Goal: Task Accomplishment & Management: Complete application form

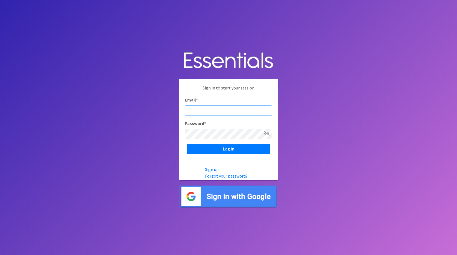
type input "Falicie.Dirosier@oycmiami.org"
click at [267, 133] on icon at bounding box center [266, 133] width 5 height 4
type input "[EMAIL_ADDRESS][DOMAIN_NAME]"
click at [267, 134] on icon at bounding box center [266, 133] width 5 height 4
click at [228, 150] on input "Log in" at bounding box center [228, 148] width 83 height 10
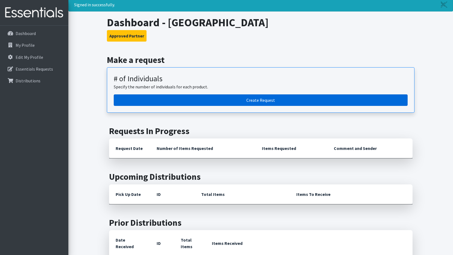
scroll to position [27, 0]
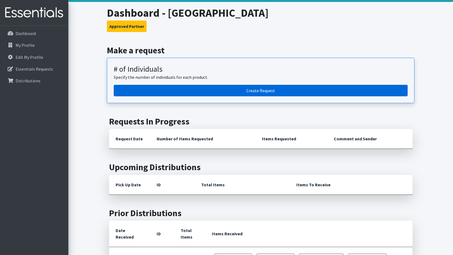
click at [279, 93] on link "Create Request" at bounding box center [261, 90] width 294 height 11
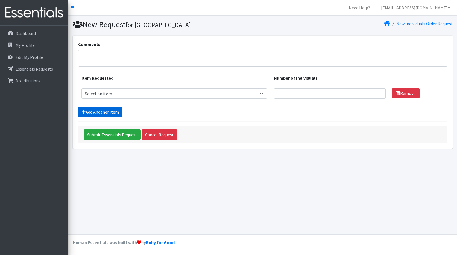
click at [97, 114] on link "Add Another Item" at bounding box center [100, 112] width 44 height 10
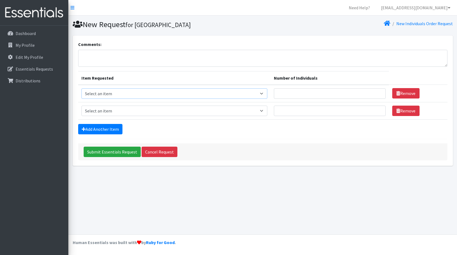
click at [215, 97] on select "Select an item # - Total number of kids being served with this order: Baby wipe…" at bounding box center [174, 93] width 186 height 10
select select "2649"
click at [81, 88] on select "Select an item # - Total number of kids being served with this order: Baby wipe…" at bounding box center [174, 93] width 186 height 10
click at [346, 95] on input "Number of Individuals" at bounding box center [330, 93] width 112 height 10
type input "20"
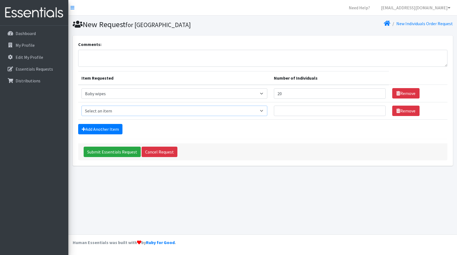
click at [265, 110] on select "Select an item # - Total number of kids being served with this order: Baby wipe…" at bounding box center [174, 110] width 186 height 10
click at [81, 105] on select "Select an item # - Total number of kids being served with this order: Baby wipe…" at bounding box center [174, 110] width 186 height 10
click at [105, 129] on link "Add Another Item" at bounding box center [100, 129] width 44 height 10
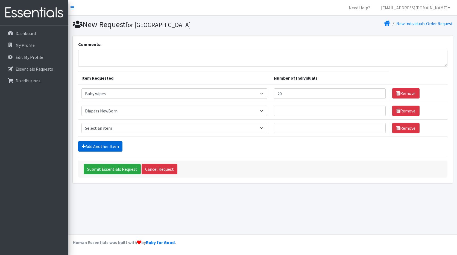
click at [108, 143] on link "Add Another Item" at bounding box center [100, 146] width 44 height 10
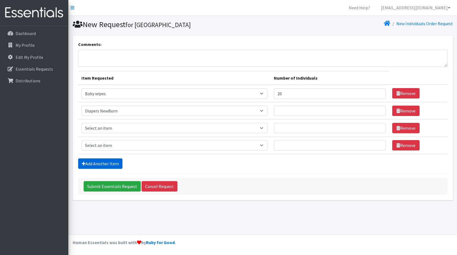
click at [98, 166] on link "Add Another Item" at bounding box center [100, 163] width 44 height 10
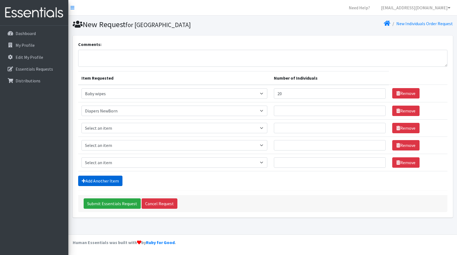
click at [96, 185] on link "Add Another Item" at bounding box center [100, 180] width 44 height 10
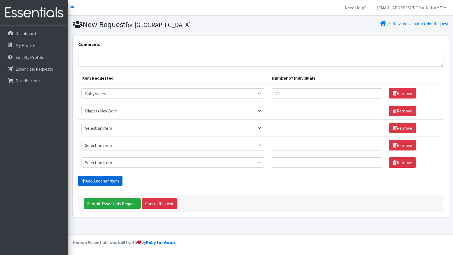
scroll to position [5, 0]
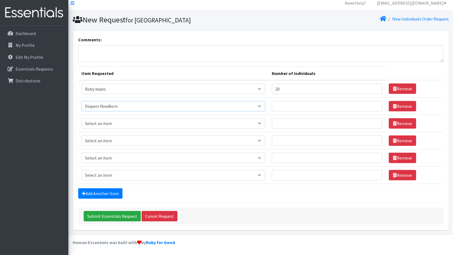
click at [259, 108] on select "Select an item # - Total number of kids being served with this order: Baby wipe…" at bounding box center [173, 106] width 184 height 10
select select "2661"
click at [81, 101] on select "Select an item # - Total number of kids being served with this order: Baby wipe…" at bounding box center [173, 106] width 184 height 10
click at [144, 120] on select "Select an item # - Total number of kids being served with this order: Baby wipe…" at bounding box center [173, 123] width 184 height 10
select select "2652"
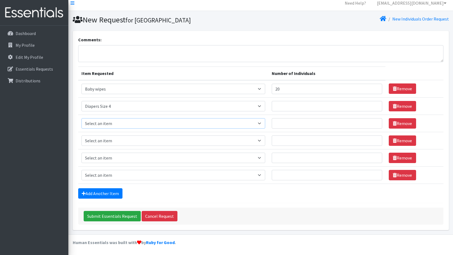
click at [81, 118] on select "Select an item # - Total number of kids being served with this order: Baby wipe…" at bounding box center [173, 123] width 184 height 10
click at [120, 142] on select "Select an item # - Total number of kids being served with this order: Baby wipe…" at bounding box center [173, 140] width 184 height 10
select select "2674"
click at [81, 135] on select "Select an item # - Total number of kids being served with this order: Baby wipe…" at bounding box center [173, 140] width 184 height 10
click at [120, 154] on select "Select an item # - Total number of kids being served with this order: Baby wipe…" at bounding box center [173, 157] width 184 height 10
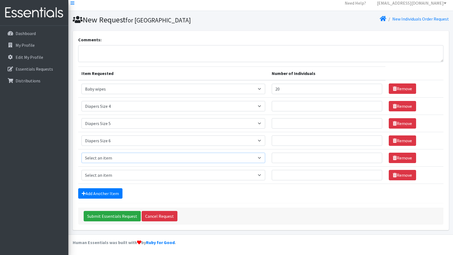
select select "2679"
click at [81, 152] on select "Select an item # - Total number of kids being served with this order: Baby wipe…" at bounding box center [173, 157] width 184 height 10
click at [117, 173] on select "Select an item # - Total number of kids being served with this order: Baby wipe…" at bounding box center [173, 175] width 184 height 10
select select "2680"
click at [81, 170] on select "Select an item # - Total number of kids being served with this order: Baby wipe…" at bounding box center [173, 175] width 184 height 10
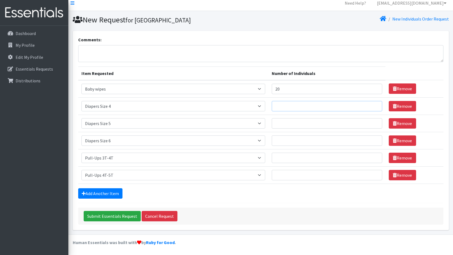
click at [295, 105] on input "Number of Individuals" at bounding box center [326, 106] width 110 height 10
type input "5"
click at [290, 123] on input "Number of Individuals" at bounding box center [326, 123] width 110 height 10
type input "5"
click at [286, 141] on input "Number of Individuals" at bounding box center [326, 140] width 110 height 10
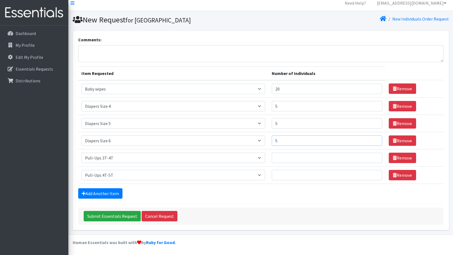
type input "5"
click at [290, 159] on input "Number of Individuals" at bounding box center [326, 157] width 110 height 10
type input "5"
click at [292, 175] on input "Number of Individuals" at bounding box center [326, 175] width 110 height 10
type input "5"
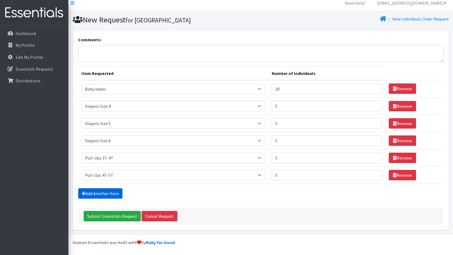
click at [105, 196] on link "Add Another Item" at bounding box center [100, 193] width 44 height 10
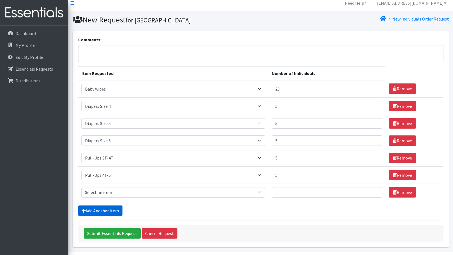
scroll to position [22, 0]
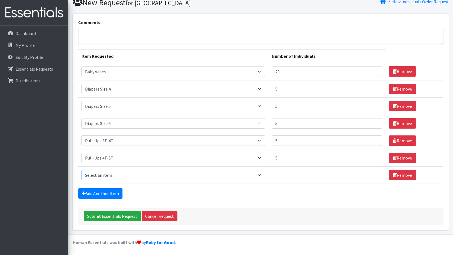
click at [120, 176] on select "Select an item # - Total number of kids being served with this order: Baby wipe…" at bounding box center [173, 175] width 184 height 10
click at [318, 20] on div "Comments:" at bounding box center [260, 32] width 365 height 26
click at [265, 176] on select "Select an item # - Total number of kids being served with this order: Baby wipe…" at bounding box center [173, 175] width 184 height 10
drag, startPoint x: 275, startPoint y: 191, endPoint x: 276, endPoint y: 180, distance: 11.0
click at [275, 191] on div "Add Another Item" at bounding box center [260, 193] width 365 height 10
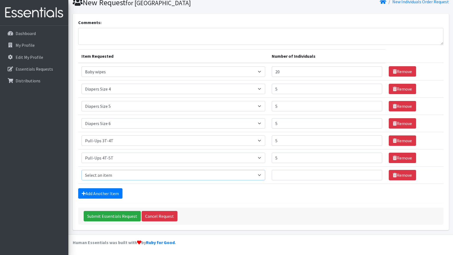
click at [191, 176] on select "Select an item # - Total number of kids being served with this order: Baby wipe…" at bounding box center [173, 175] width 184 height 10
select select "2648"
click at [81, 170] on select "Select an item # - Total number of kids being served with this order: Baby wipe…" at bounding box center [173, 175] width 184 height 10
click at [296, 173] on input "Number of Individuals" at bounding box center [326, 175] width 110 height 10
type input "2"
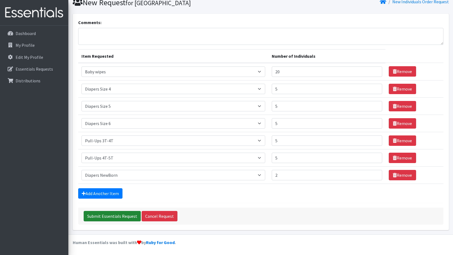
click at [117, 217] on input "Submit Essentials Request" at bounding box center [112, 216] width 57 height 10
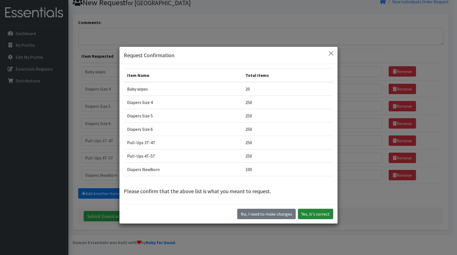
click at [324, 213] on button "Yes, it's correct" at bounding box center [315, 213] width 35 height 10
